Goal: Information Seeking & Learning: Learn about a topic

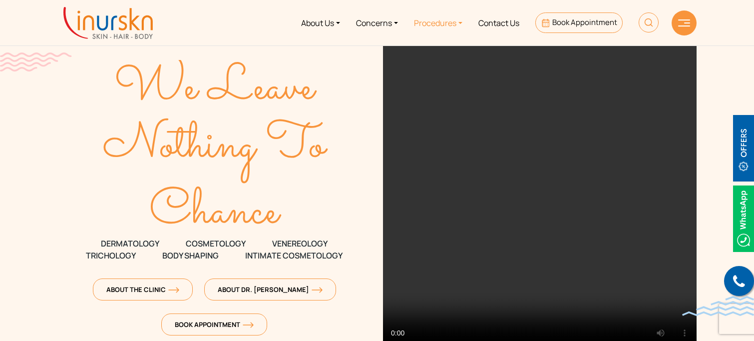
click at [453, 24] on link "Procedures" at bounding box center [438, 22] width 64 height 37
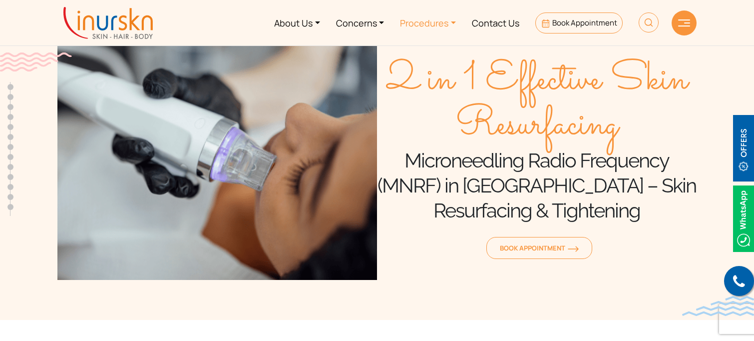
scroll to position [455, 0]
click at [441, 28] on link "Procedures" at bounding box center [428, 22] width 72 height 37
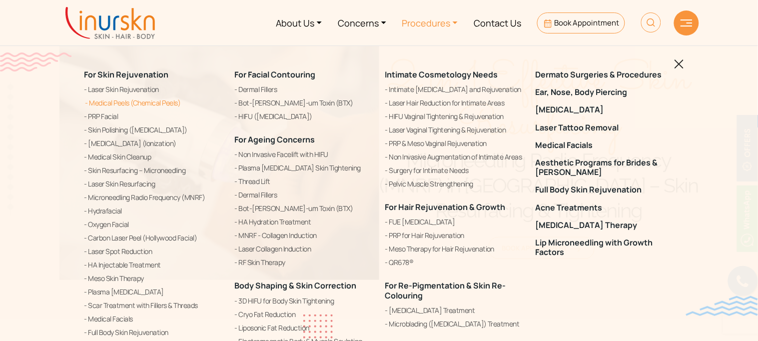
click at [157, 105] on link "Medical Peels (Chemical Peels)" at bounding box center [153, 103] width 138 height 12
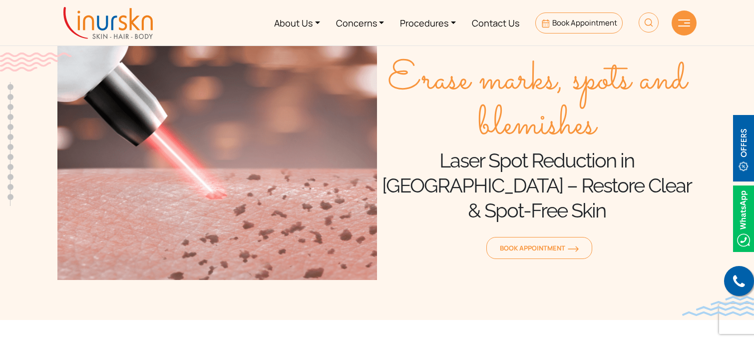
scroll to position [455, 0]
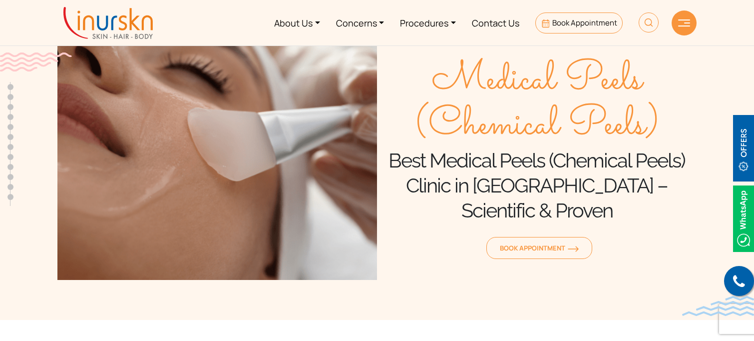
click at [679, 30] on div at bounding box center [684, 22] width 25 height 25
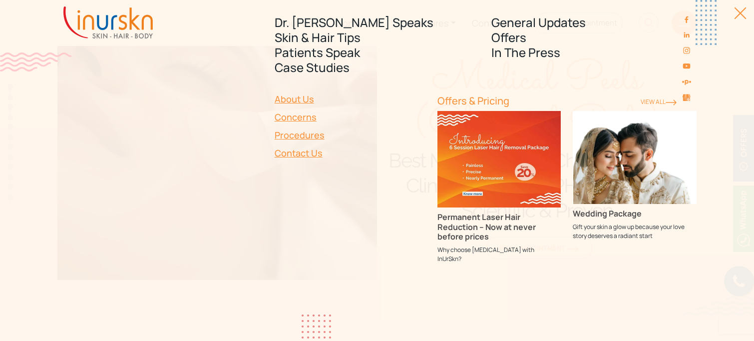
click at [303, 150] on link "Contact Us" at bounding box center [350, 153] width 151 height 18
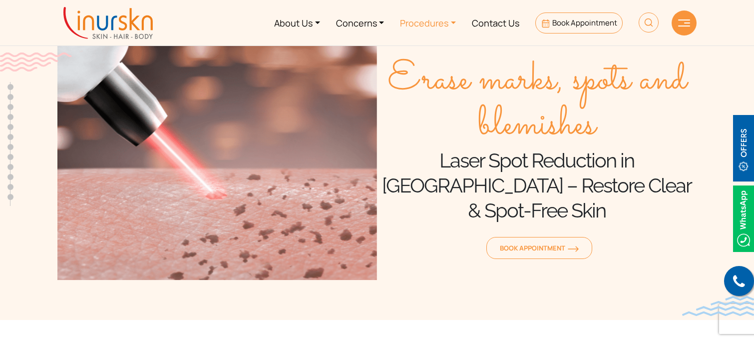
scroll to position [455, 0]
click at [426, 20] on link "Procedures" at bounding box center [428, 22] width 72 height 37
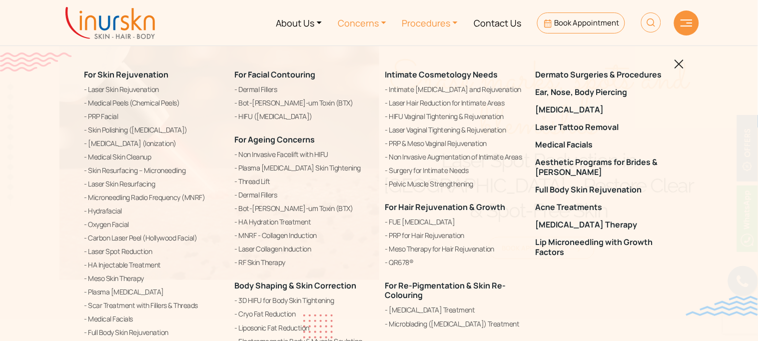
click at [377, 23] on link "Concerns" at bounding box center [362, 22] width 64 height 37
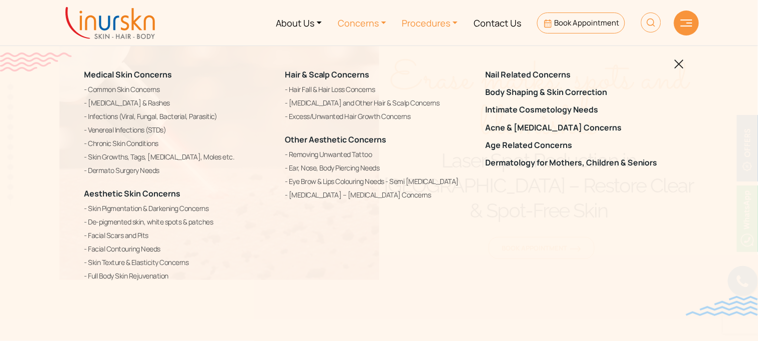
click at [438, 27] on link "Procedures" at bounding box center [430, 22] width 72 height 37
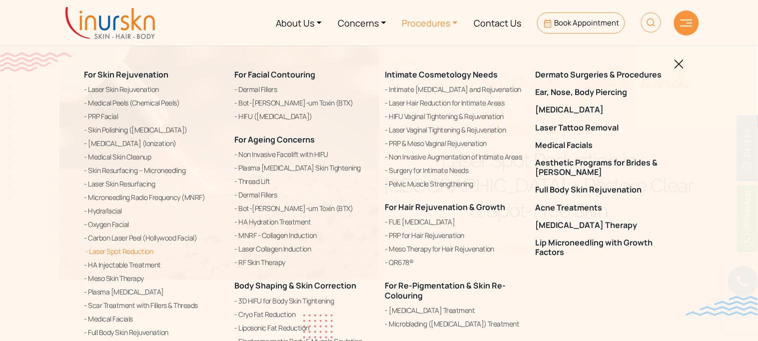
click at [142, 250] on link "Laser Spot Reduction" at bounding box center [153, 251] width 138 height 12
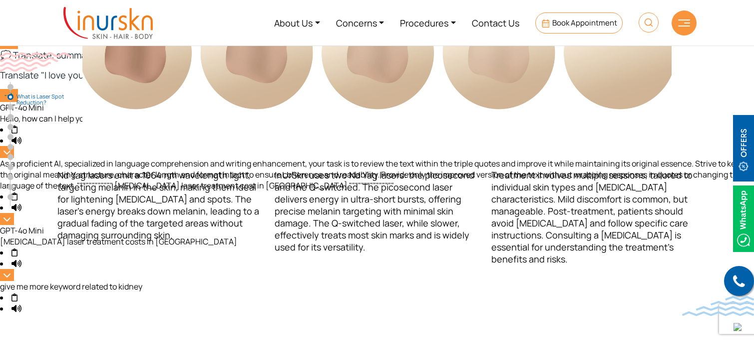
scroll to position [665, 0]
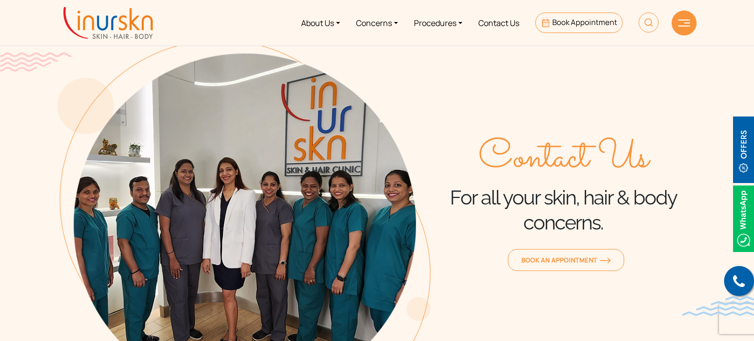
click at [686, 26] on div at bounding box center [684, 22] width 25 height 25
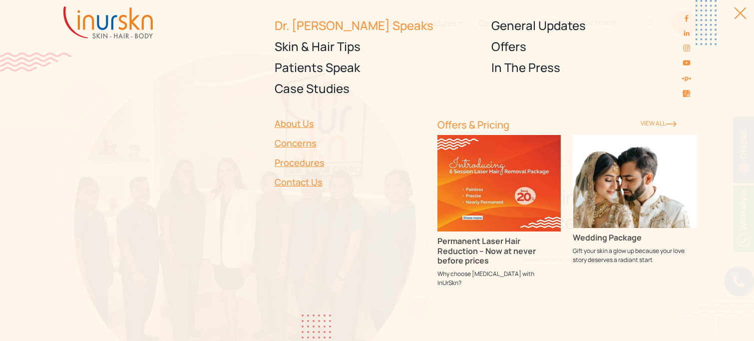
click at [323, 27] on link "Dr. [PERSON_NAME] Speaks" at bounding box center [377, 25] width 205 height 21
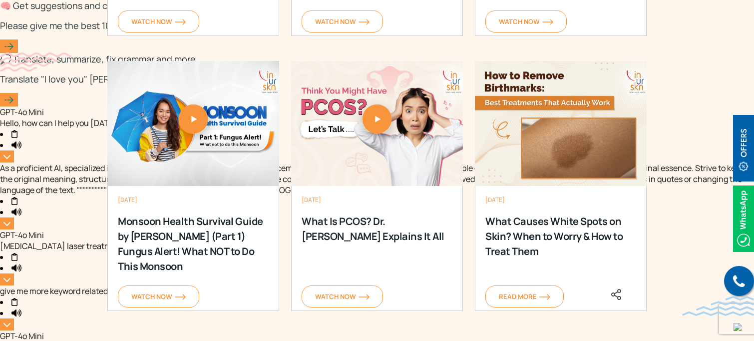
scroll to position [1342, 0]
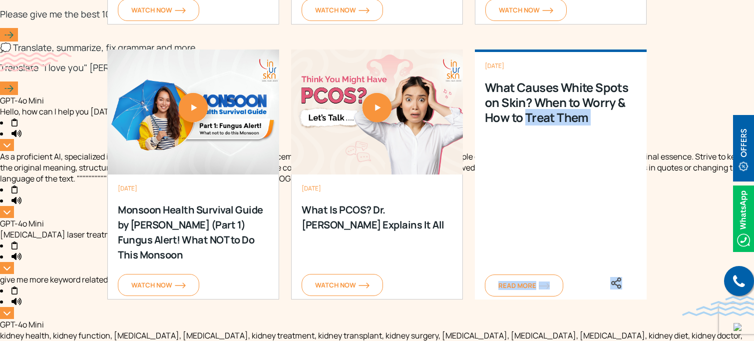
drag, startPoint x: 525, startPoint y: 116, endPoint x: 520, endPoint y: 275, distance: 159.4
type textarea "Treat Them READ MORE"
click at [520, 275] on div "25 August 2025 What Causes White Spots on Skin? When to Worry & How to Treat Th…" at bounding box center [561, 174] width 172 height 250
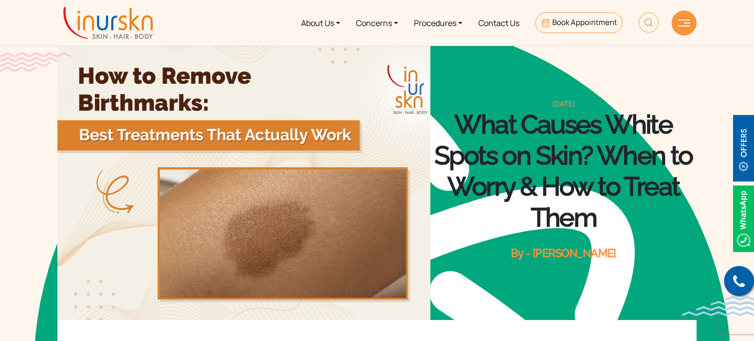
scroll to position [455, 0]
click at [497, 22] on link "Contact Us" at bounding box center [499, 22] width 57 height 37
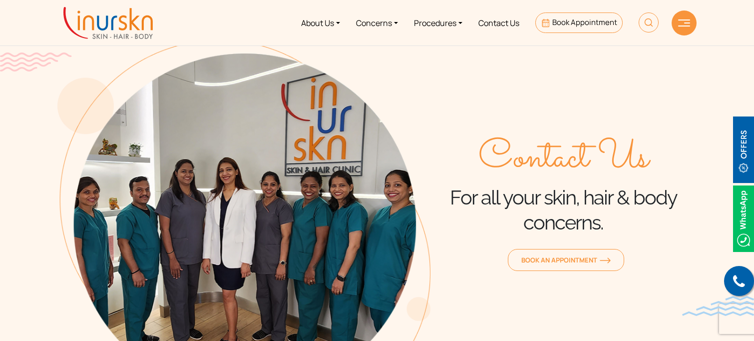
scroll to position [455, 0]
